Goal: Obtain resource: Download file/media

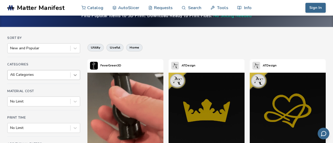
scroll to position [27, 0]
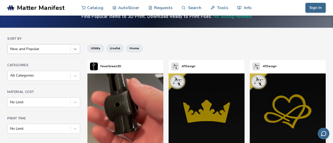
click at [75, 48] on icon at bounding box center [75, 49] width 5 height 5
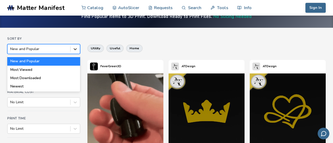
click at [75, 48] on icon at bounding box center [75, 49] width 5 height 5
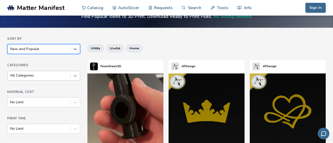
click at [76, 74] on div "All Categories" at bounding box center [43, 76] width 73 height 10
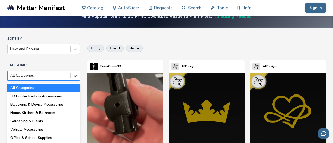
scroll to position [46, 0]
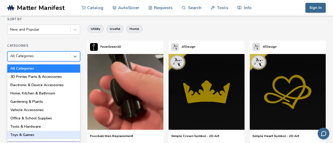
click at [22, 134] on div "Toys & Games" at bounding box center [43, 135] width 73 height 8
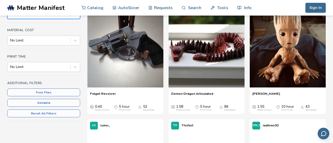
scroll to position [89, 0]
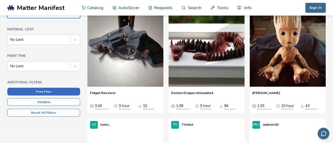
click at [50, 91] on button "Free Files" at bounding box center [43, 92] width 73 height 8
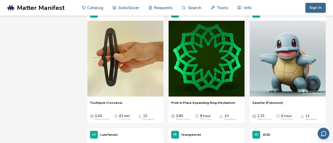
scroll to position [2867, 0]
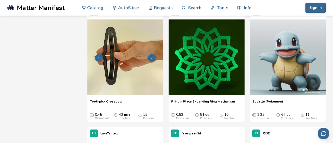
click at [136, 85] on img at bounding box center [125, 57] width 76 height 76
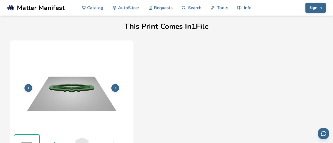
scroll to position [160, 0]
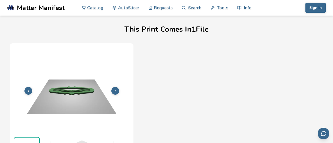
click at [115, 91] on icon at bounding box center [115, 91] width 4 height 4
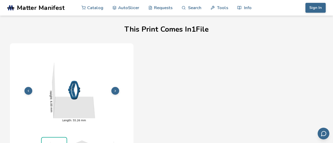
scroll to position [175, 0]
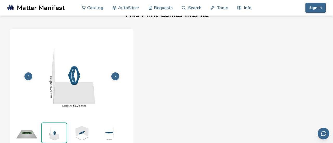
click at [115, 91] on img at bounding box center [71, 75] width 118 height 89
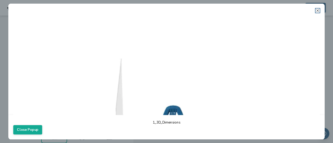
click at [316, 10] on icon at bounding box center [317, 11] width 4 height 4
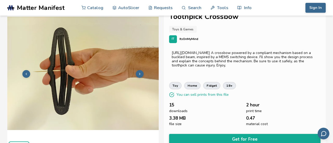
scroll to position [0, 0]
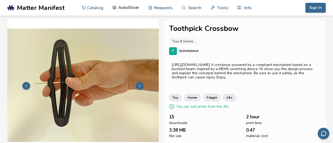
click at [120, 6] on link "AutoSlicer" at bounding box center [125, 8] width 27 height 16
